Goal: Transaction & Acquisition: Purchase product/service

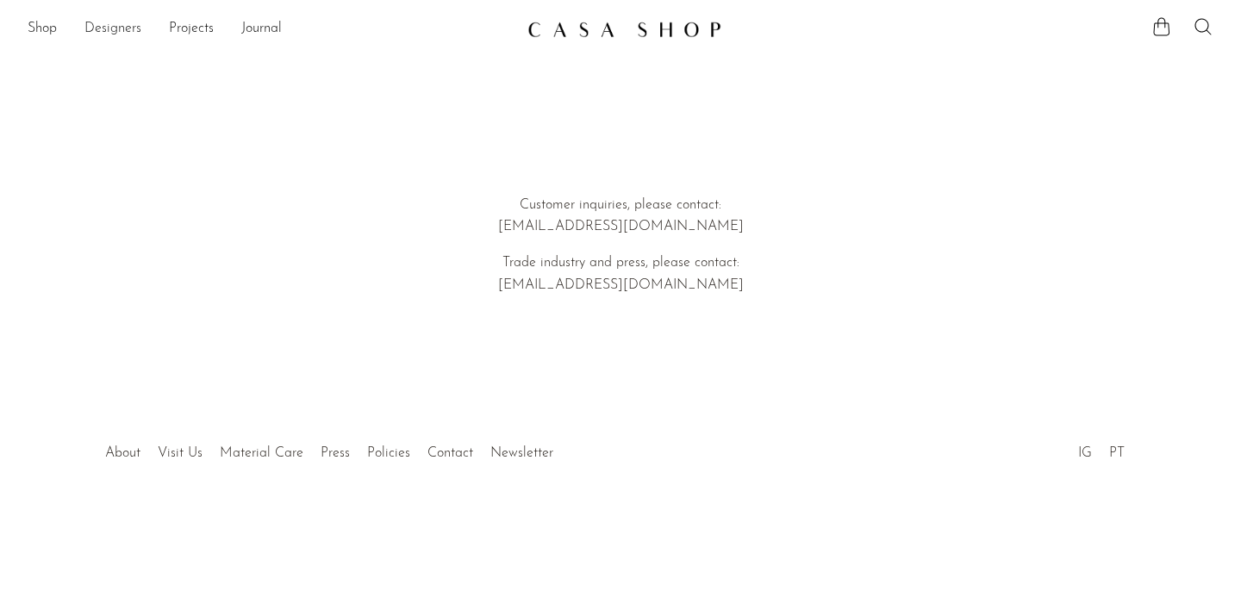
click at [117, 28] on link "Designers" at bounding box center [112, 29] width 57 height 22
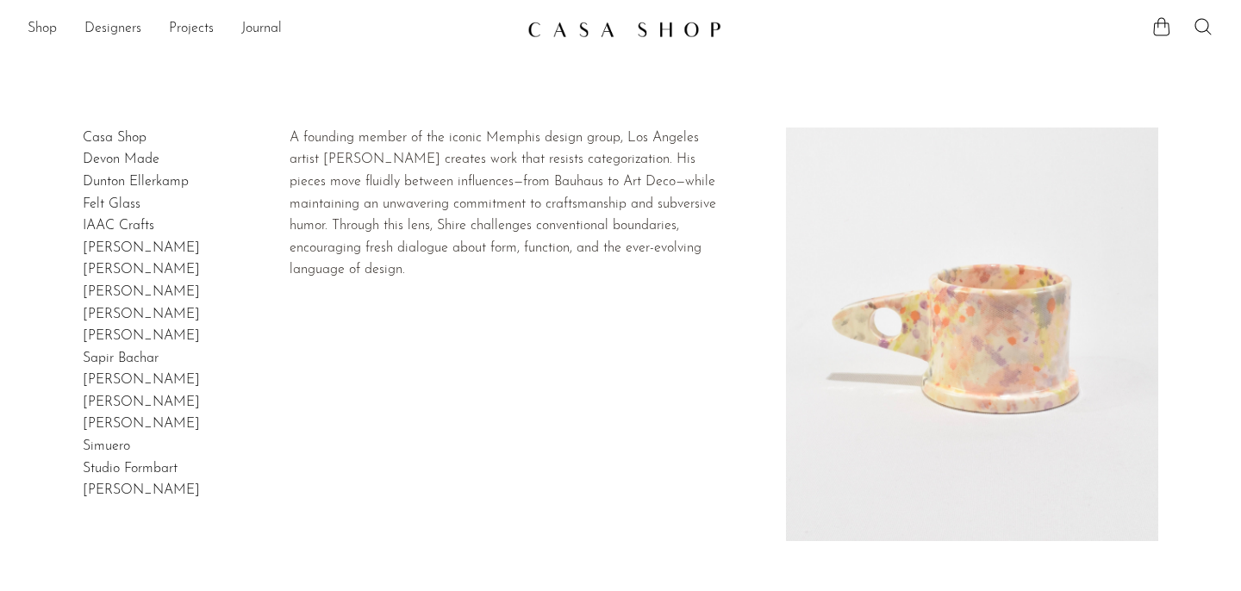
click at [103, 339] on link "[PERSON_NAME]" at bounding box center [141, 336] width 117 height 14
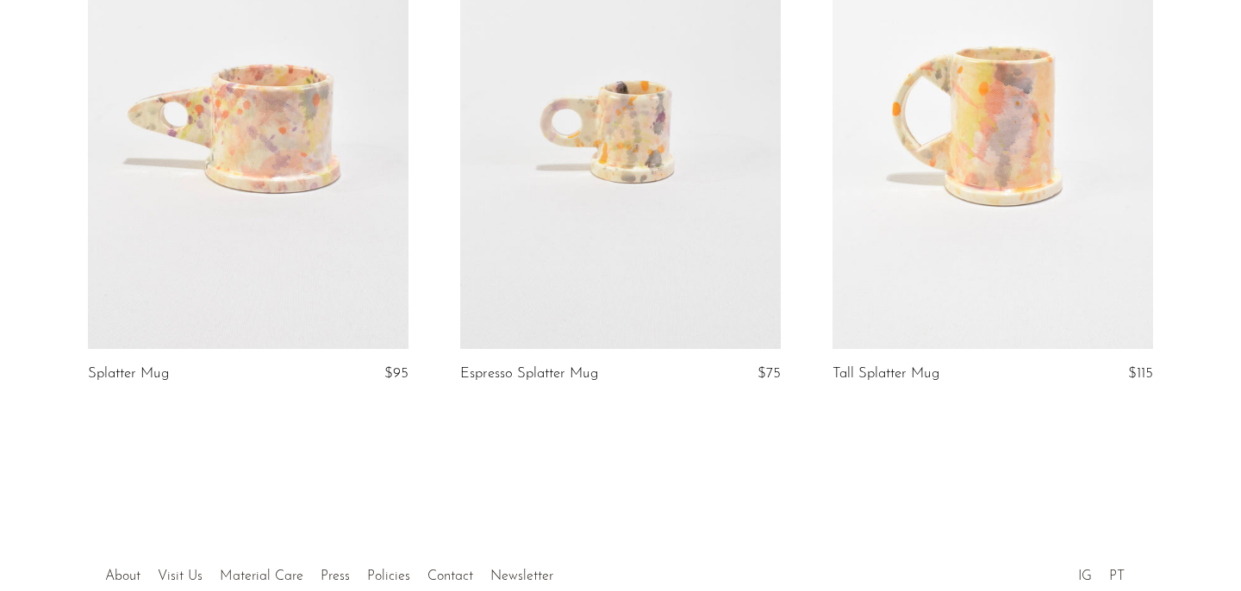
scroll to position [393, 0]
click at [290, 253] on link at bounding box center [248, 123] width 321 height 449
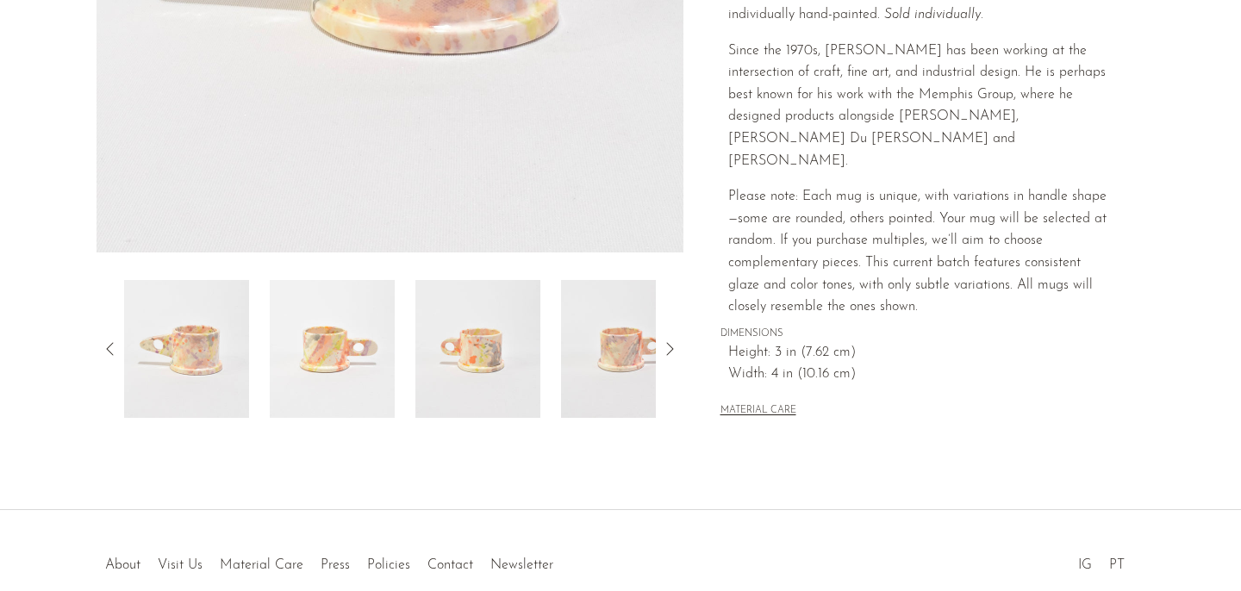
scroll to position [470, 0]
click at [625, 364] on img at bounding box center [623, 352] width 125 height 138
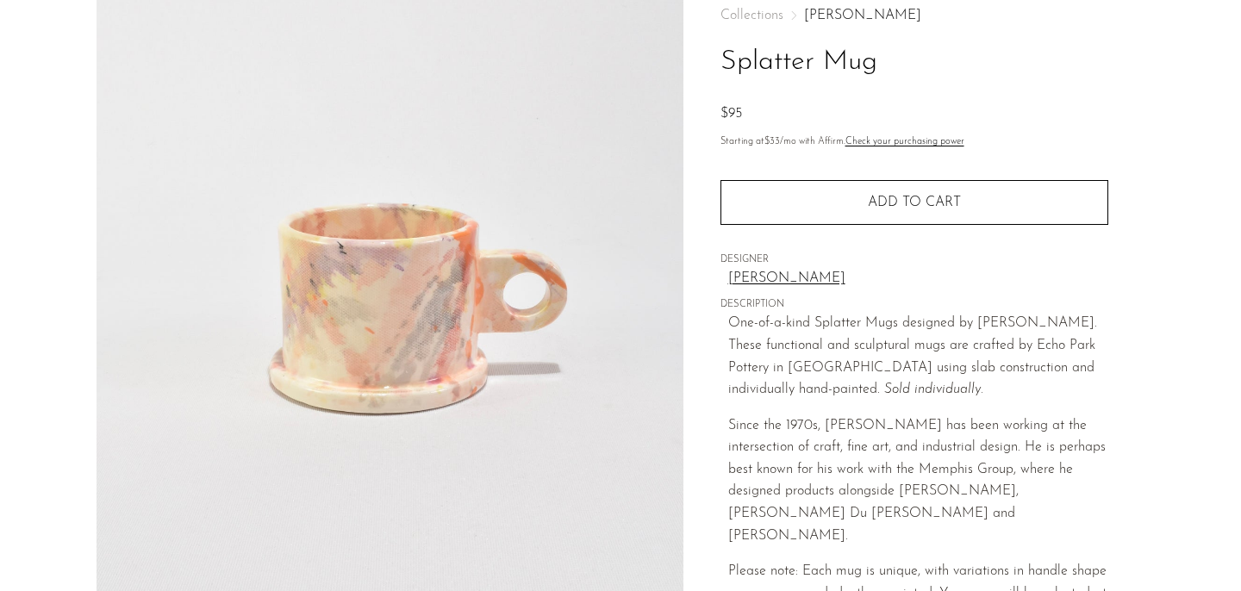
scroll to position [96, 0]
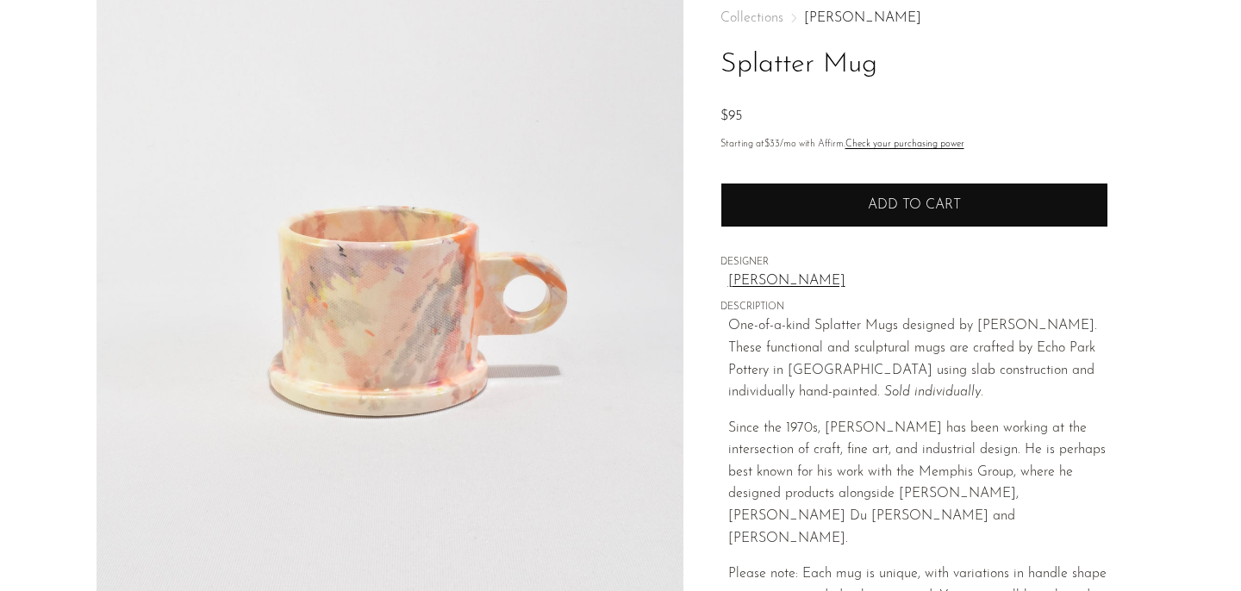
click at [852, 210] on button "Add to cart" at bounding box center [914, 205] width 388 height 45
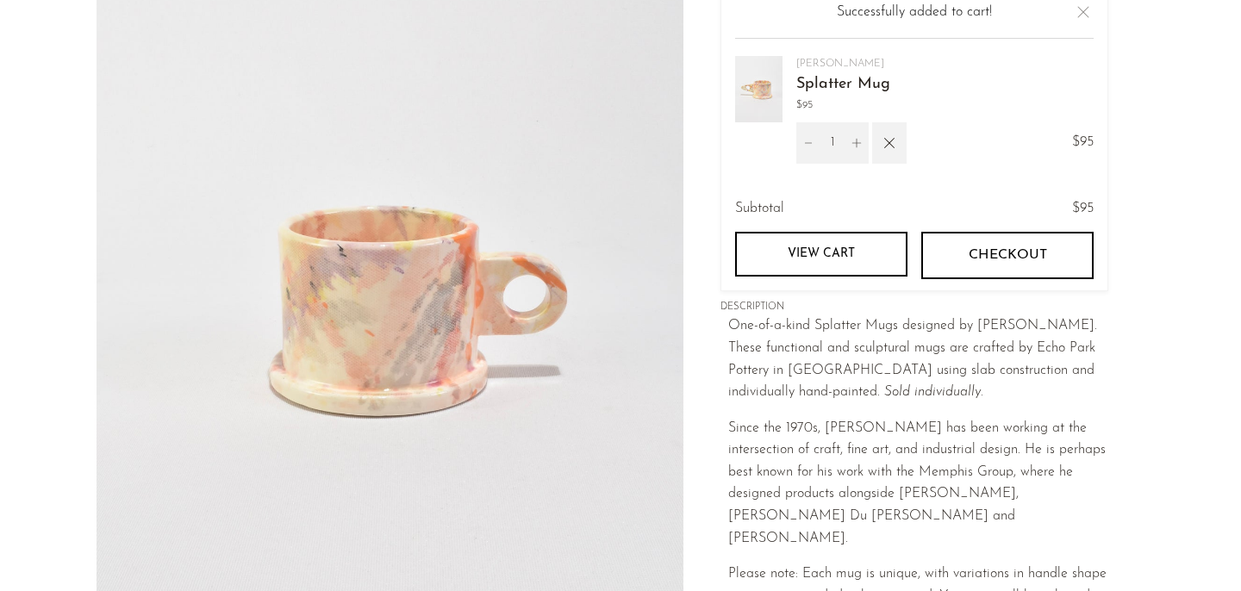
click at [1081, 16] on button "Close" at bounding box center [1083, 12] width 21 height 21
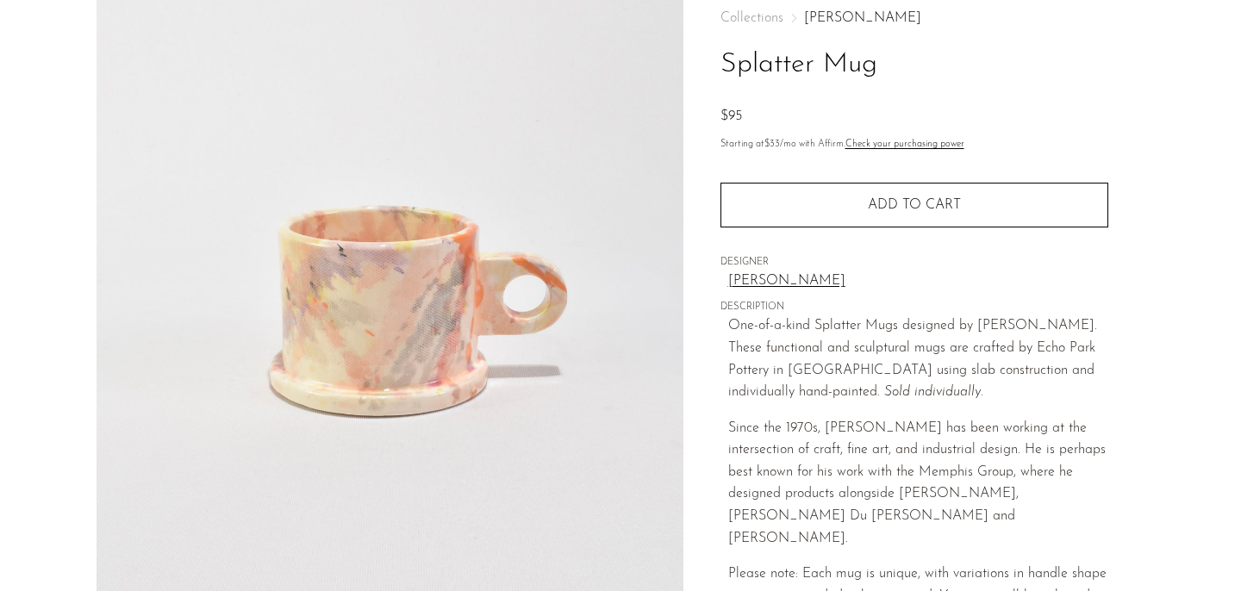
scroll to position [0, 0]
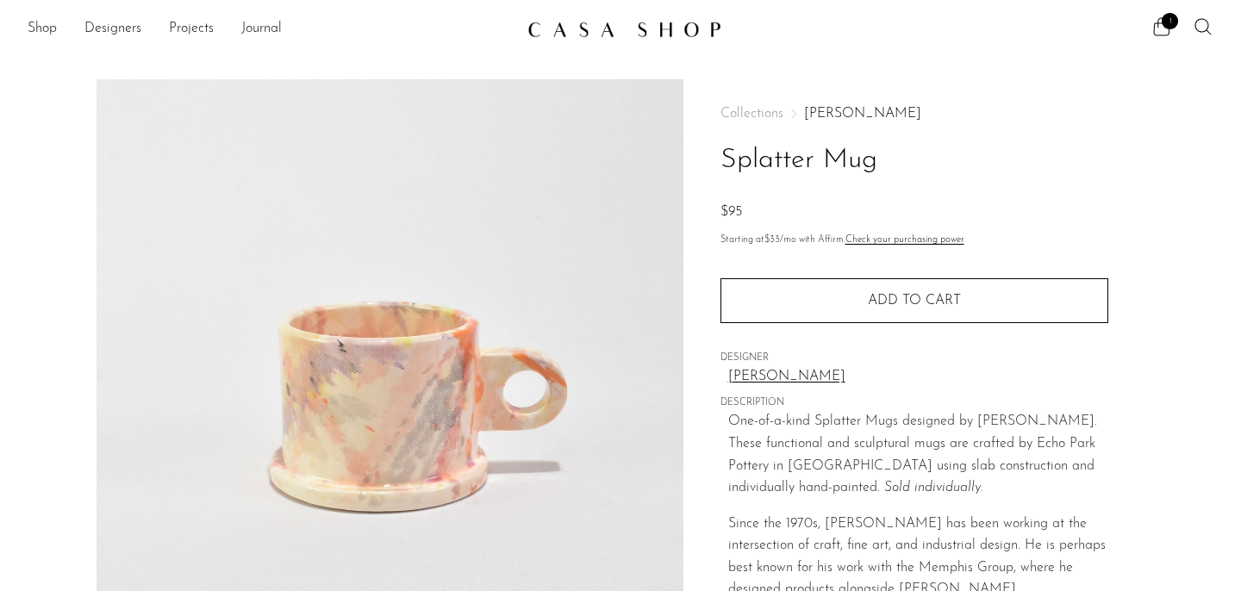
click at [620, 50] on main "Splatter Mug $95" at bounding box center [620, 514] width 1241 height 938
click at [627, 37] on img at bounding box center [624, 29] width 194 height 17
